Goal: Task Accomplishment & Management: Use online tool/utility

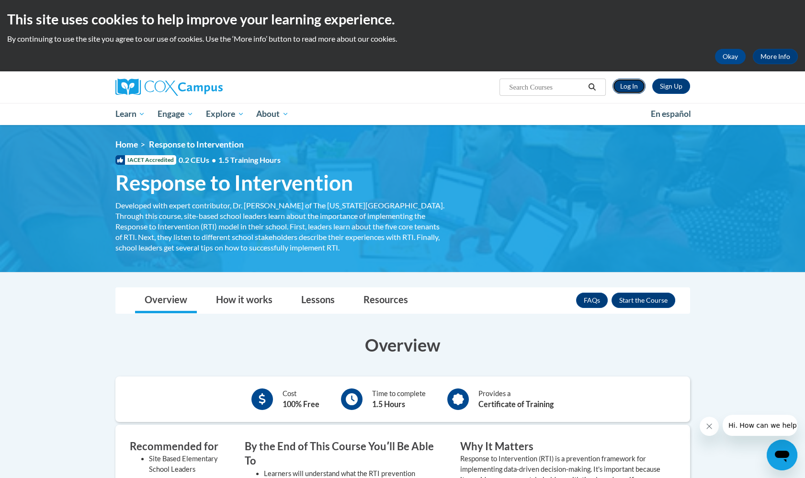
click at [626, 87] on link "Log In" at bounding box center [629, 86] width 33 height 15
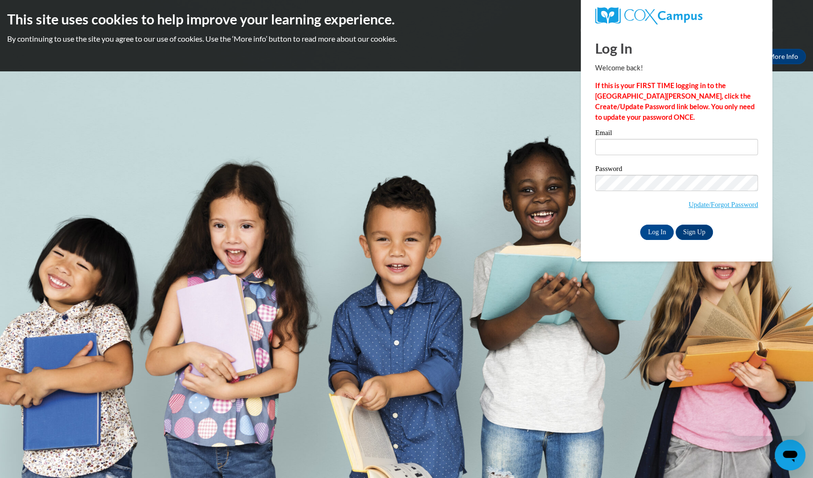
click at [664, 157] on div "Email" at bounding box center [676, 145] width 163 height 33
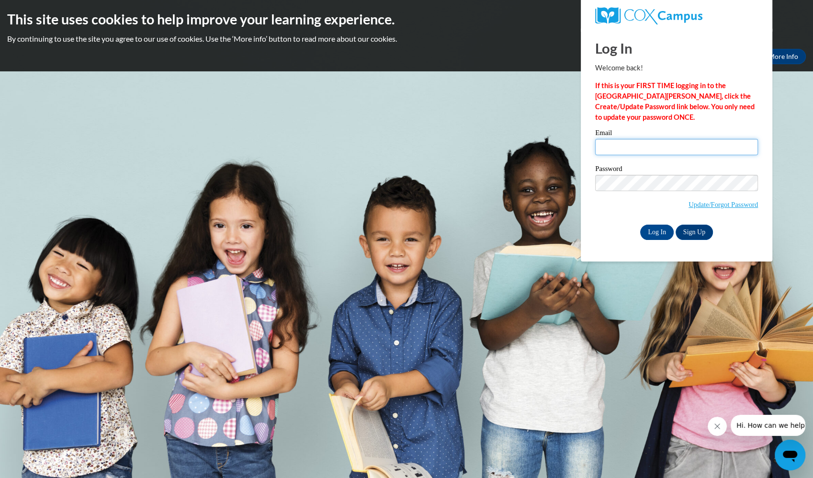
click at [647, 148] on input "Email" at bounding box center [676, 147] width 163 height 16
click at [637, 150] on input "BCLAR9652@ung.edu" at bounding box center [676, 147] width 163 height 16
type input "bclar9652@ung.edu"
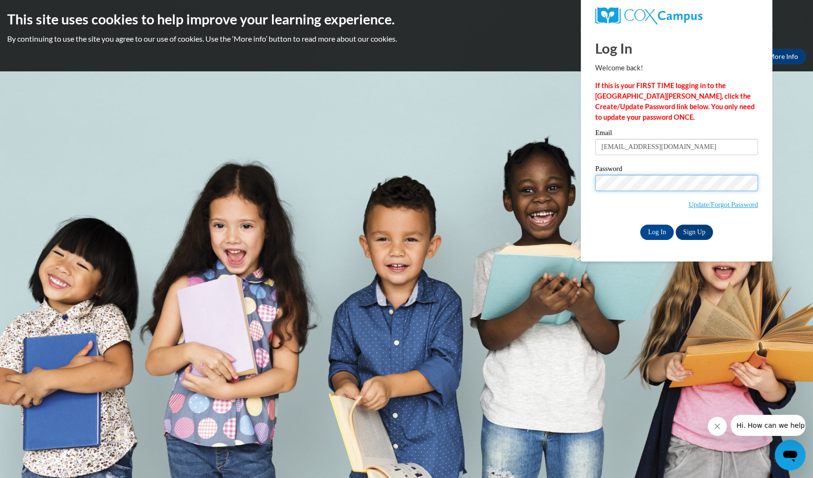
click at [640, 225] on input "Log In" at bounding box center [657, 232] width 34 height 15
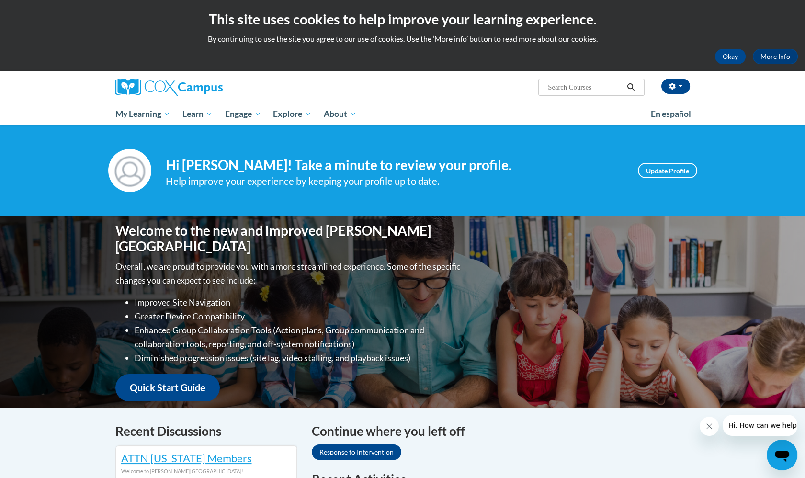
scroll to position [249, 0]
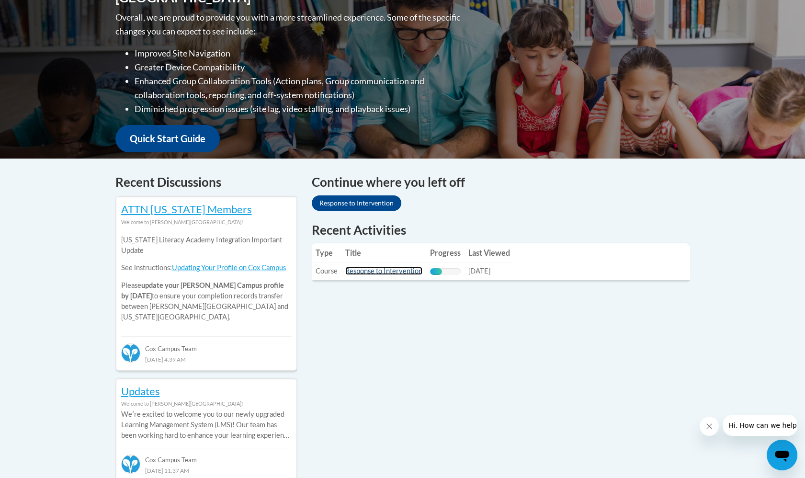
click at [388, 274] on link "Response to Intervention" at bounding box center [383, 271] width 77 height 8
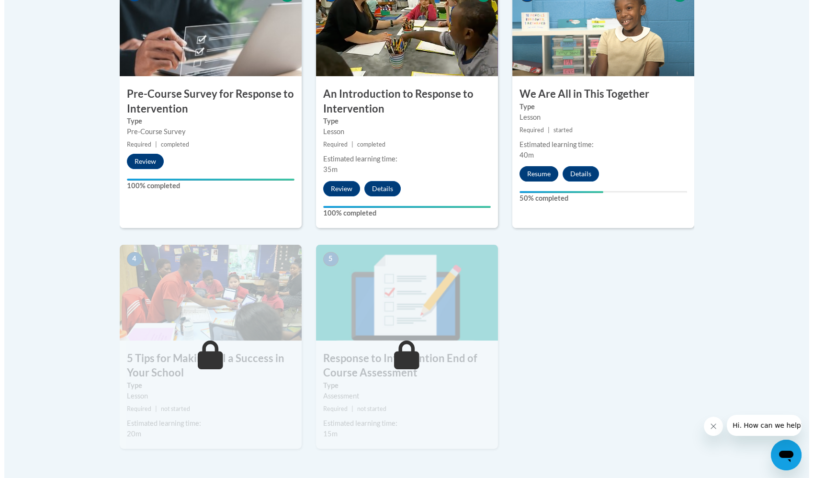
scroll to position [342, 0]
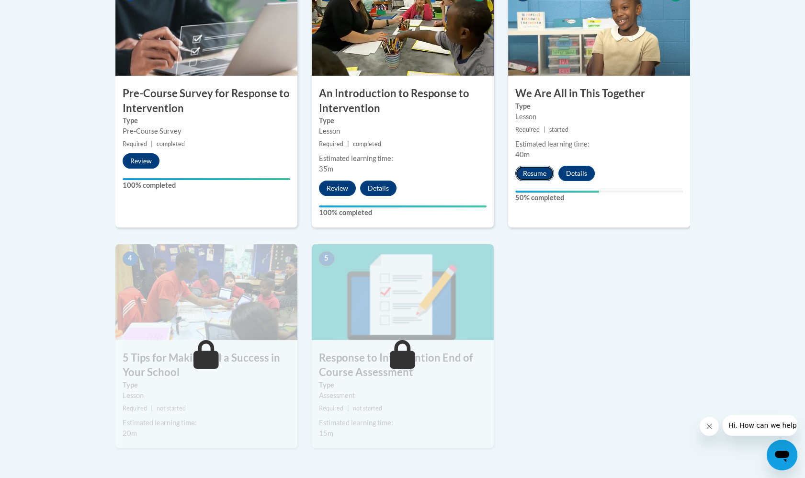
click at [542, 171] on button "Resume" at bounding box center [534, 173] width 39 height 15
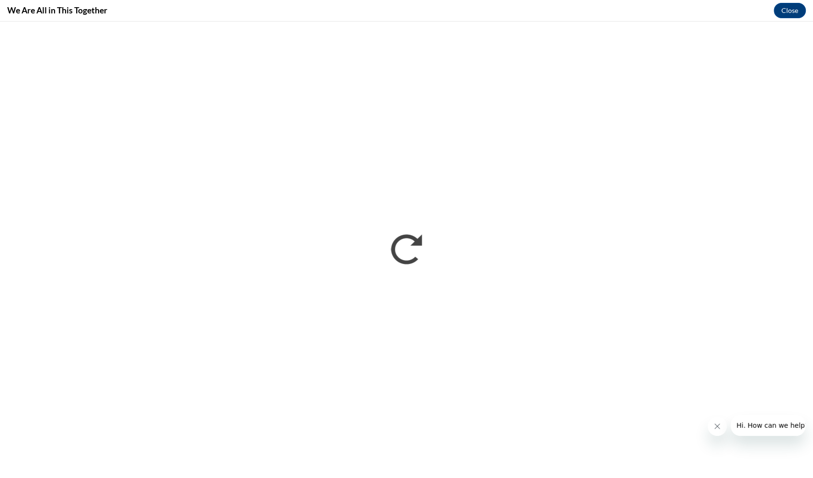
scroll to position [0, 0]
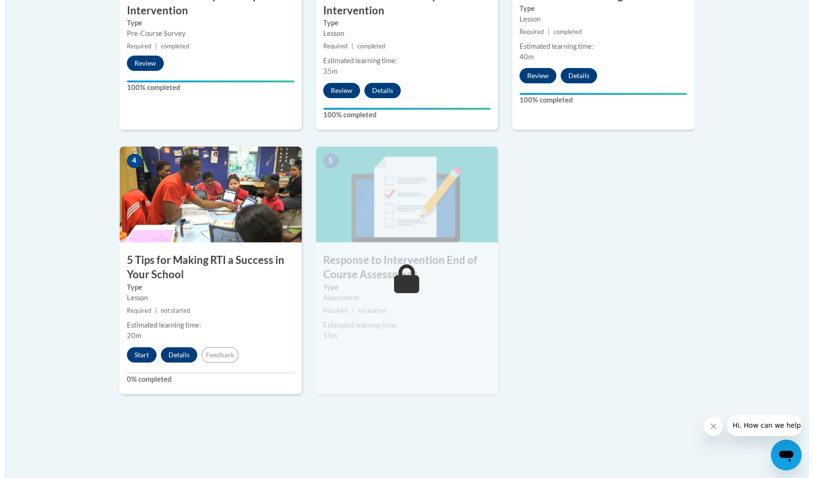
scroll to position [443, 0]
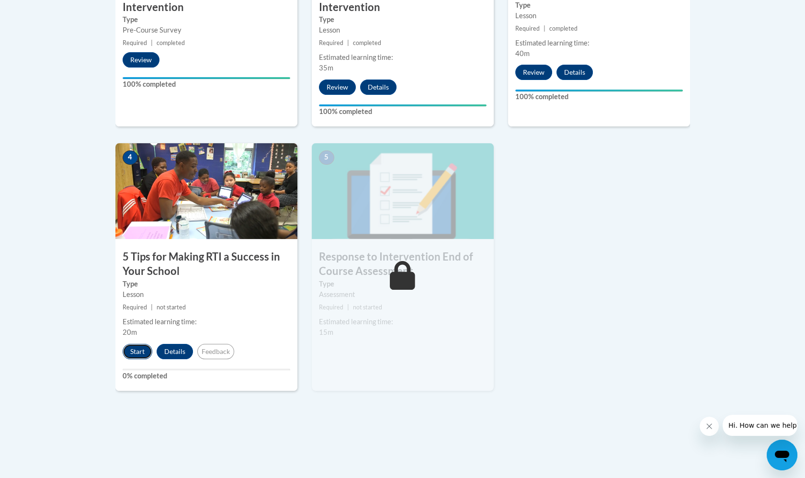
click at [139, 354] on button "Start" at bounding box center [138, 351] width 30 height 15
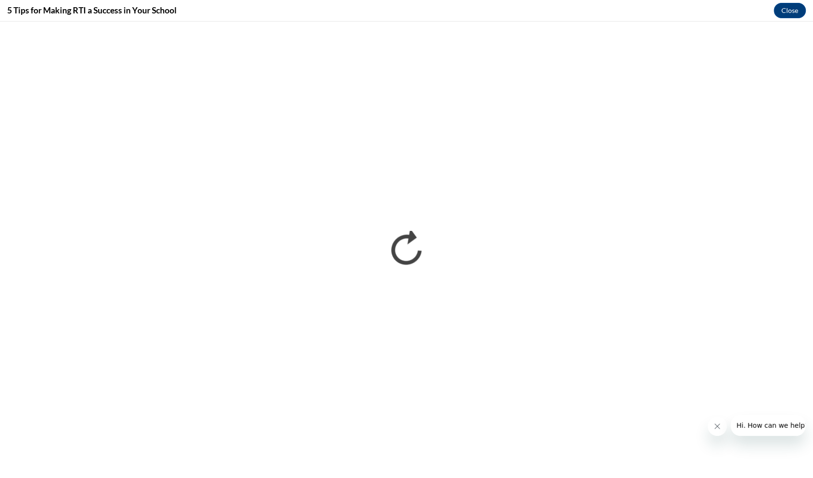
scroll to position [0, 0]
